Goal: Information Seeking & Learning: Learn about a topic

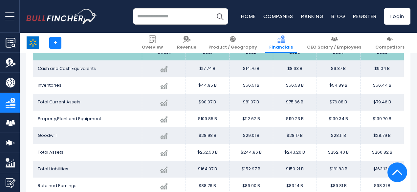
scroll to position [592, 0]
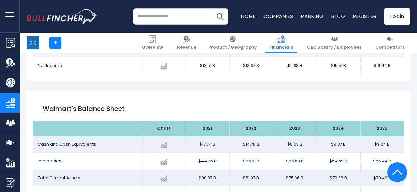
scroll to position [514, 0]
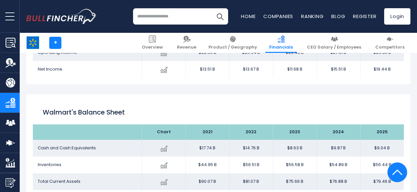
click at [377, 127] on th "2025" at bounding box center [382, 132] width 44 height 15
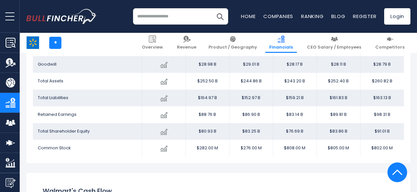
scroll to position [670, 0]
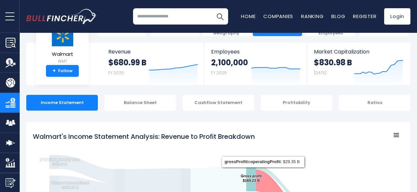
scroll to position [0, 0]
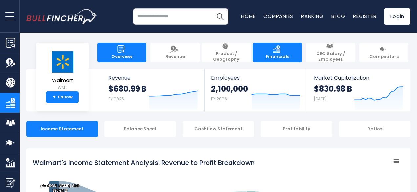
click at [128, 54] on span "Overview" at bounding box center [121, 57] width 21 height 6
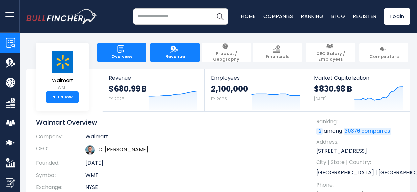
click at [181, 54] on span "Revenue" at bounding box center [175, 57] width 19 height 6
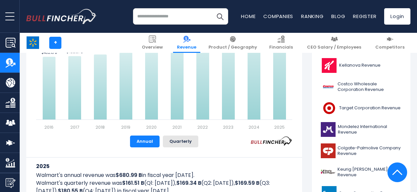
scroll to position [223, 0]
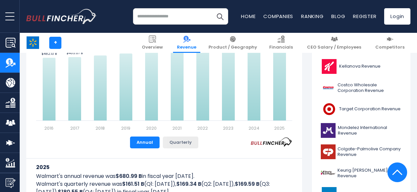
click at [187, 143] on button "Quarterly" at bounding box center [180, 143] width 35 height 12
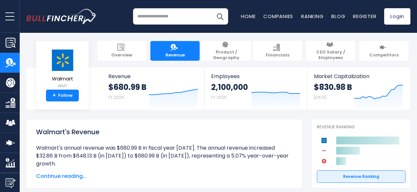
scroll to position [0, 0]
